Goal: Task Accomplishment & Management: Complete application form

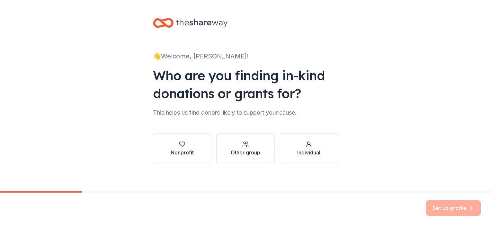
scroll to position [4, 0]
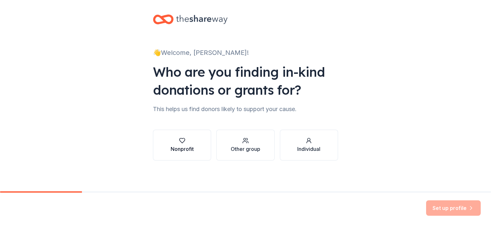
click at [184, 145] on div "Nonprofit" at bounding box center [182, 149] width 23 height 8
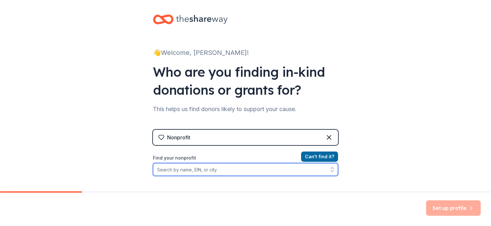
click at [221, 172] on input "Find your nonprofit" at bounding box center [245, 169] width 185 height 13
type input "[GEOGRAPHIC_DATA], [GEOGRAPHIC_DATA]"
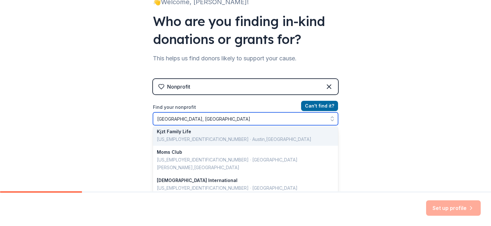
scroll to position [55, 0]
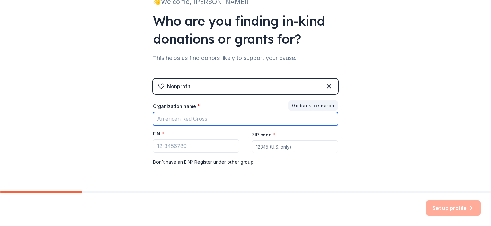
click at [187, 118] on input "Organization name *" at bounding box center [245, 119] width 185 height 14
type input "[DEMOGRAPHIC_DATA]"
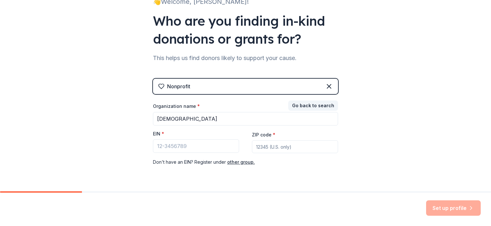
click at [259, 147] on input "ZIP code *" at bounding box center [295, 147] width 86 height 13
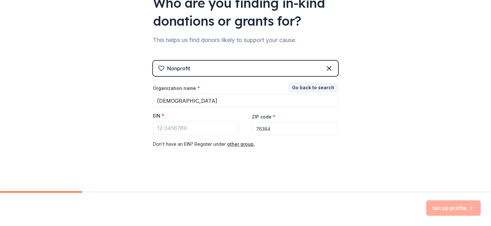
scroll to position [73, 0]
type input "76384"
click at [327, 64] on icon at bounding box center [329, 68] width 8 height 8
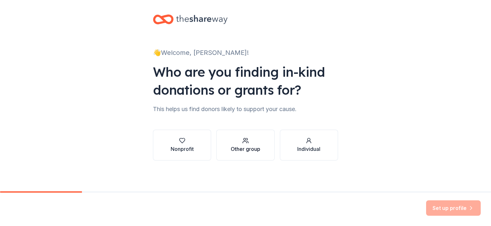
click at [245, 140] on icon "button" at bounding box center [246, 141] width 6 height 6
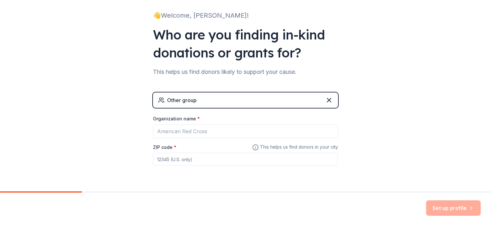
scroll to position [59, 0]
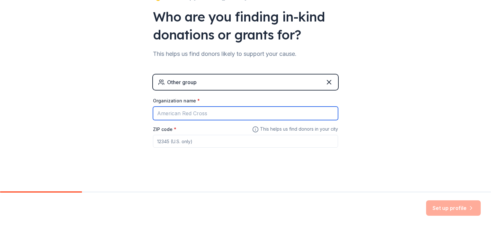
click at [175, 114] on input "Organization name *" at bounding box center [245, 114] width 185 height 14
type input "[DEMOGRAPHIC_DATA]"
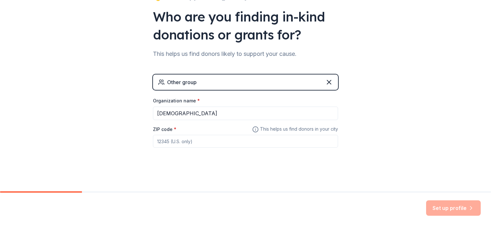
type input "76384"
click at [455, 209] on button "Set up profile" at bounding box center [453, 208] width 55 height 15
